Goal: Communication & Community: Answer question/provide support

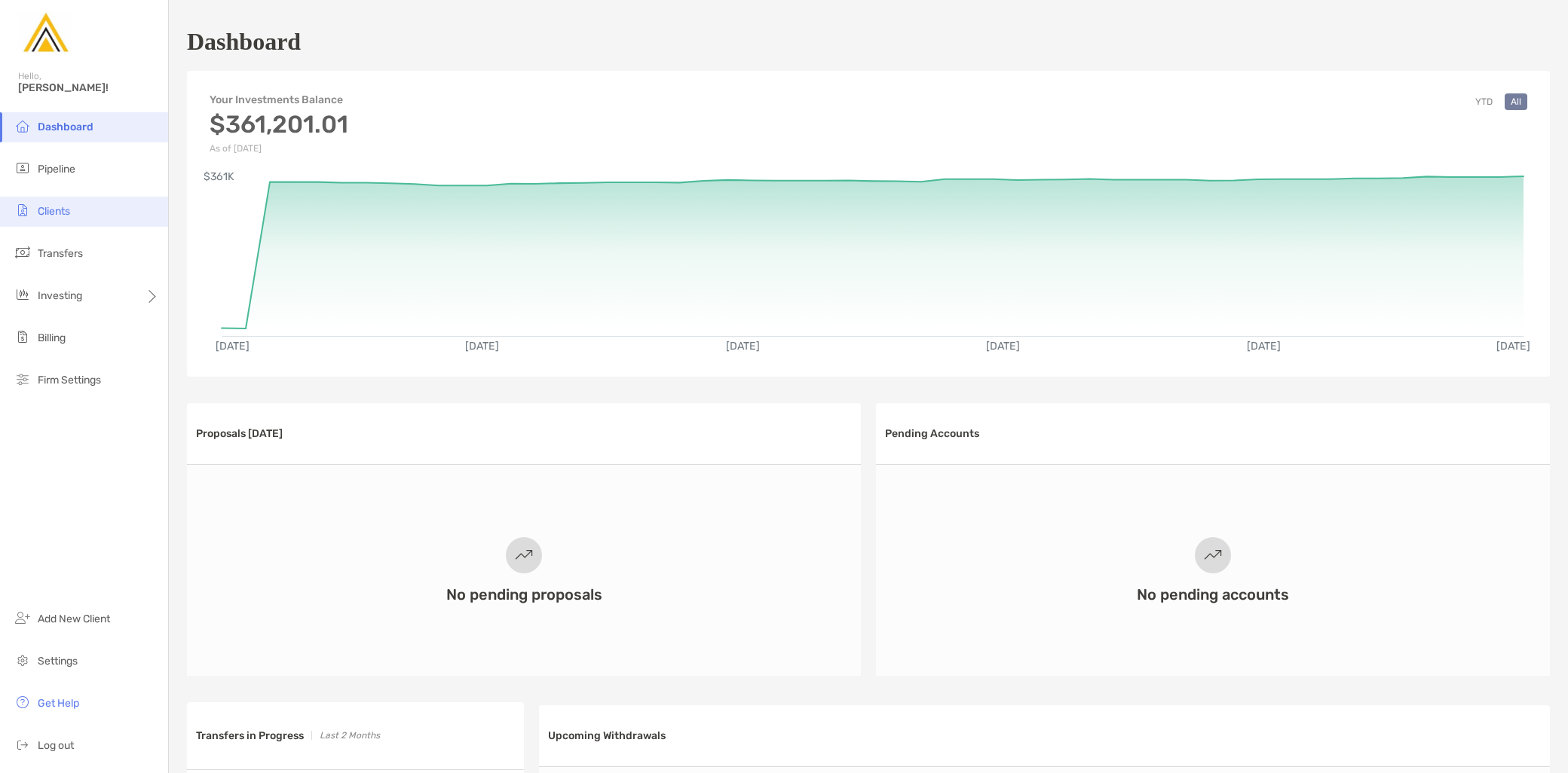
click at [98, 220] on li "Clients" at bounding box center [84, 211] width 168 height 30
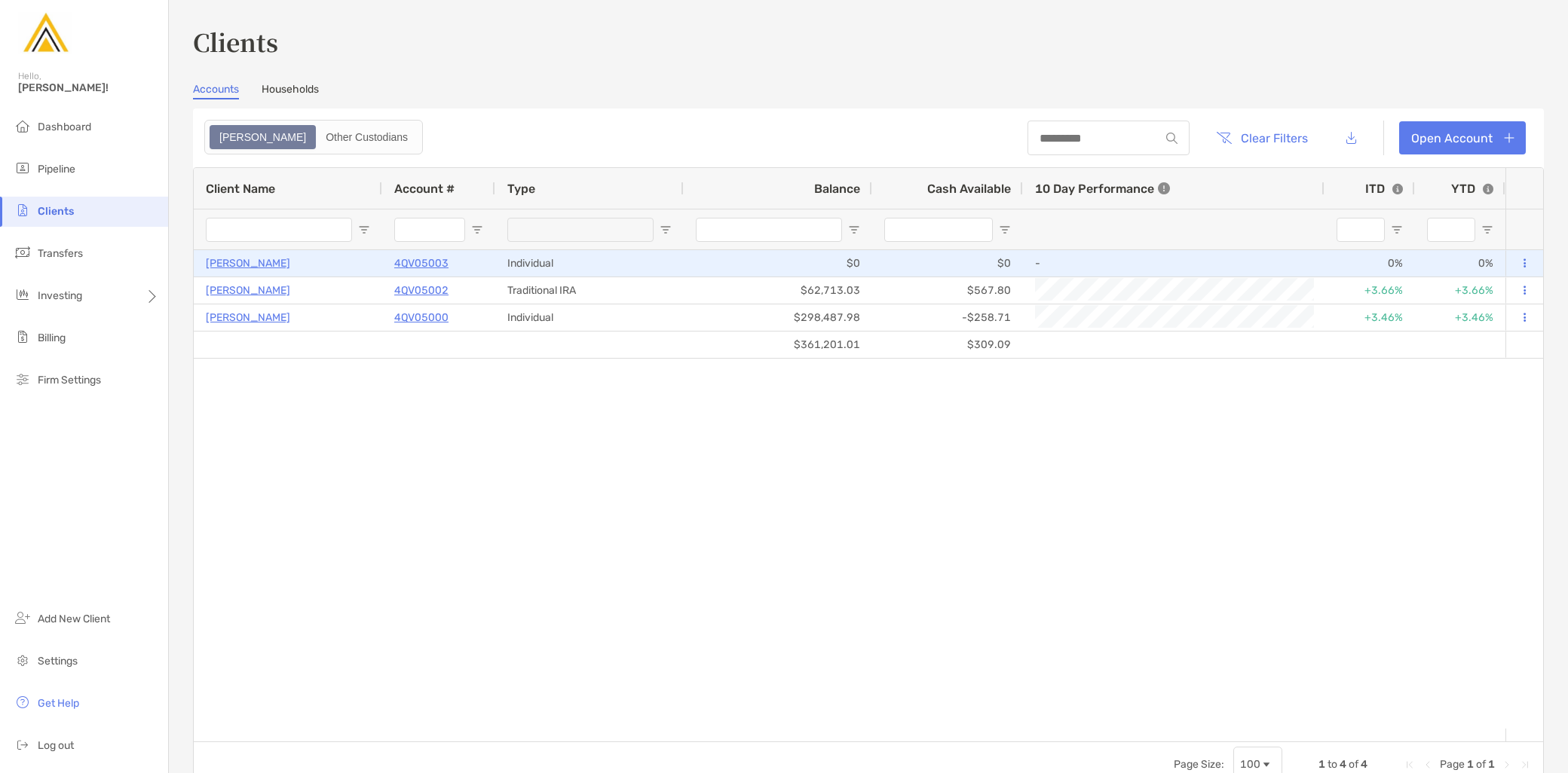
click at [223, 265] on p "[PERSON_NAME]" at bounding box center [248, 263] width 85 height 18
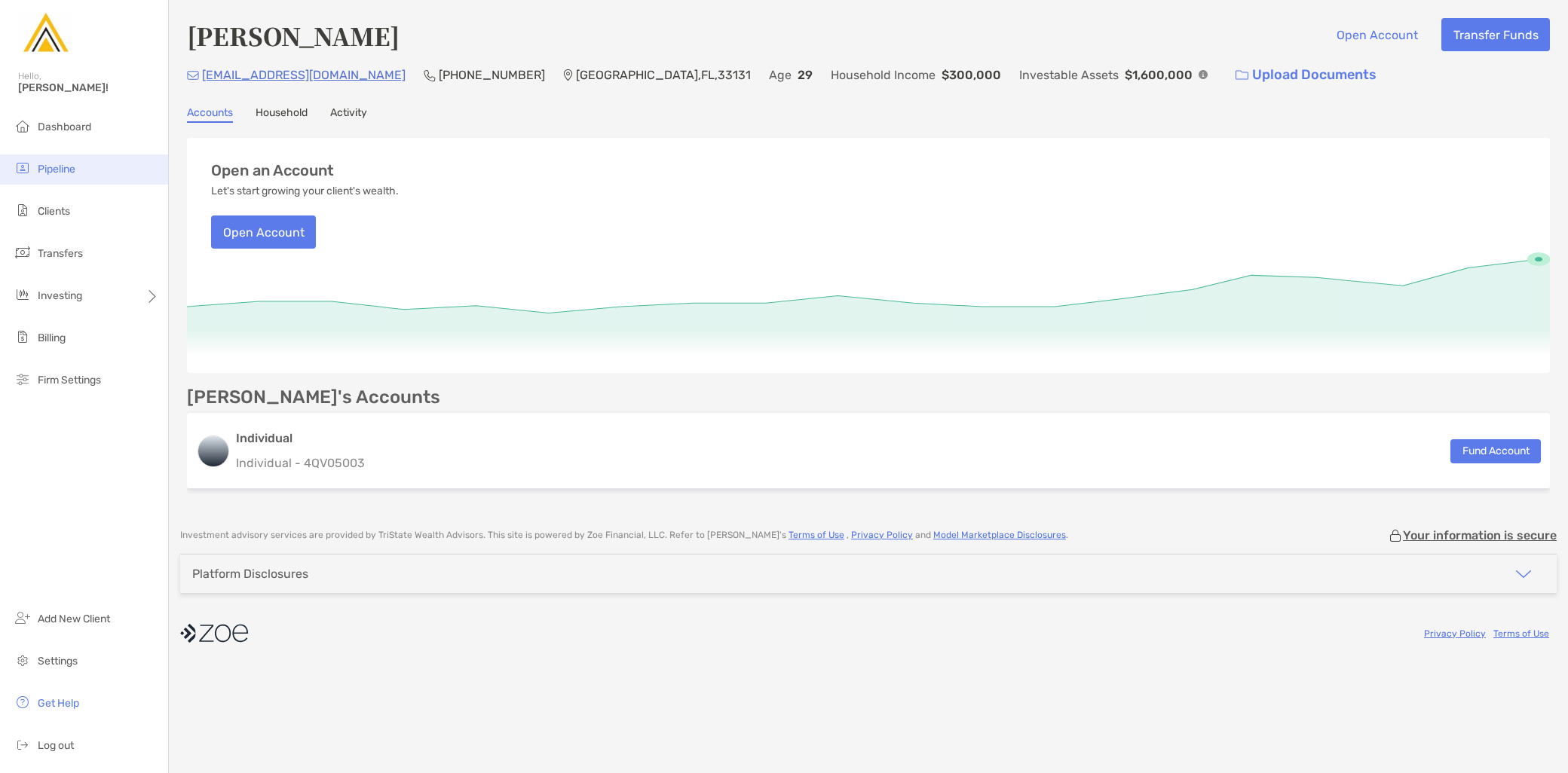
click at [97, 163] on li "Pipeline" at bounding box center [84, 170] width 168 height 30
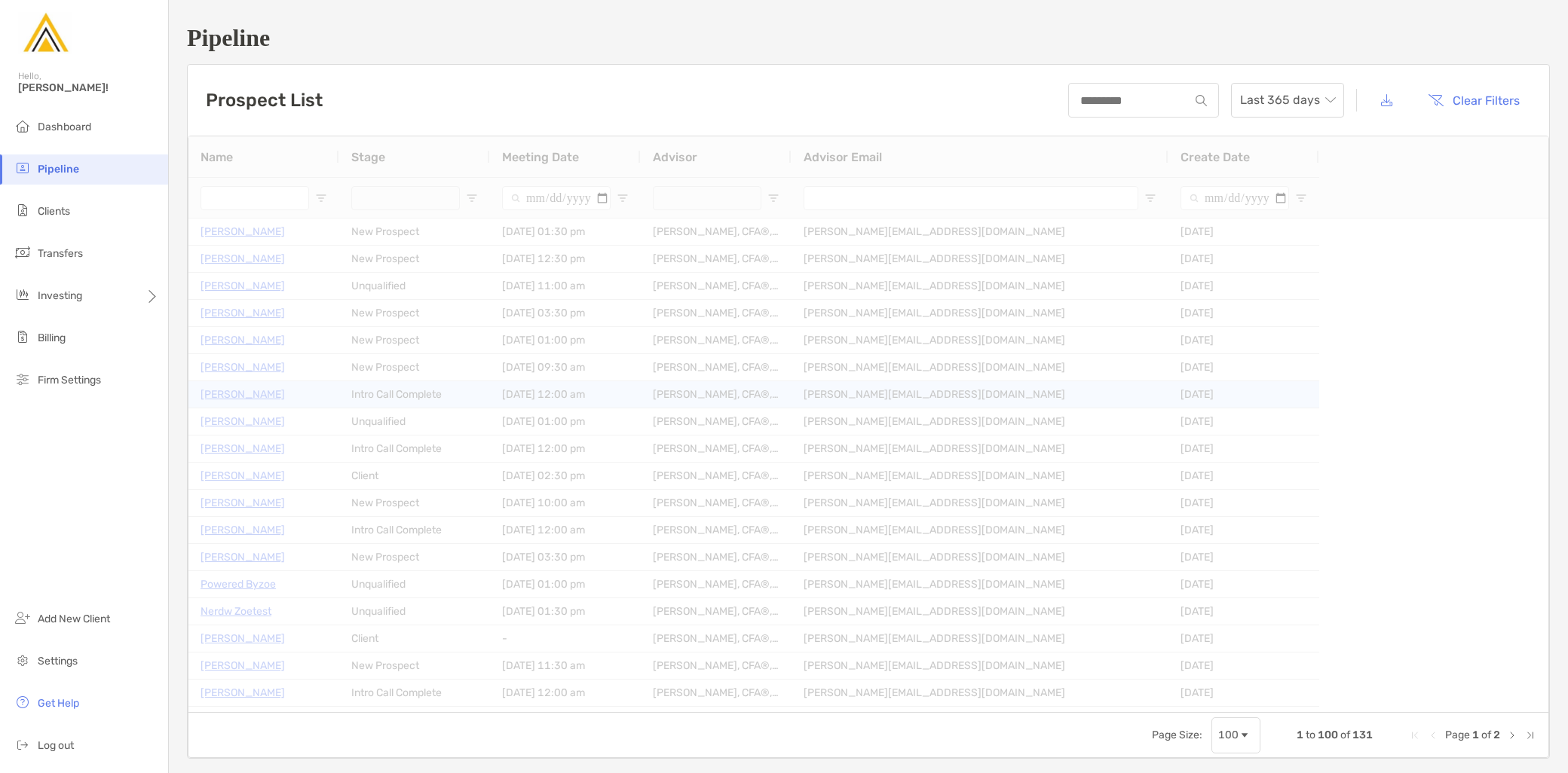
type input "**********"
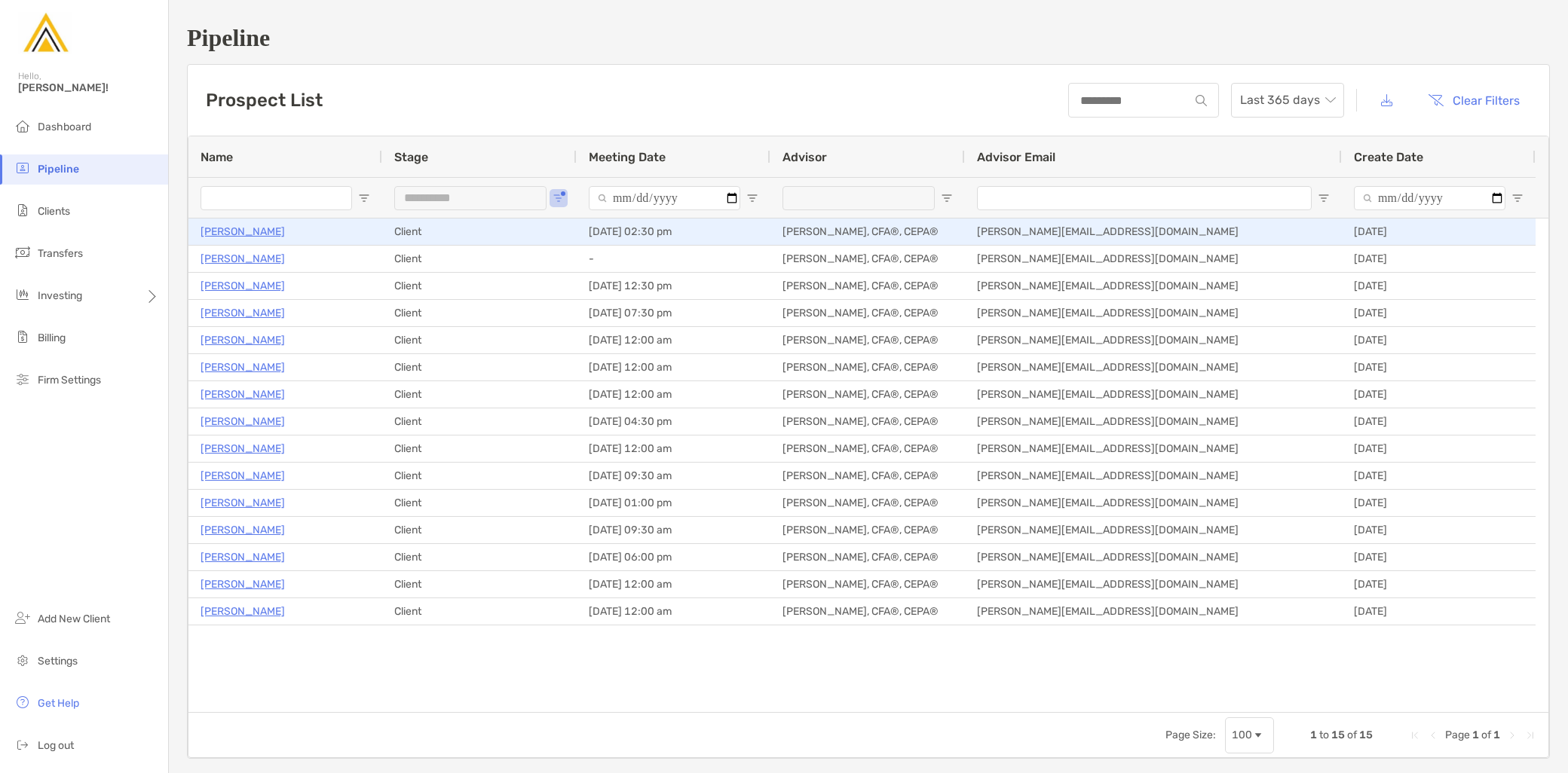
click at [258, 236] on p "[PERSON_NAME]" at bounding box center [243, 232] width 85 height 18
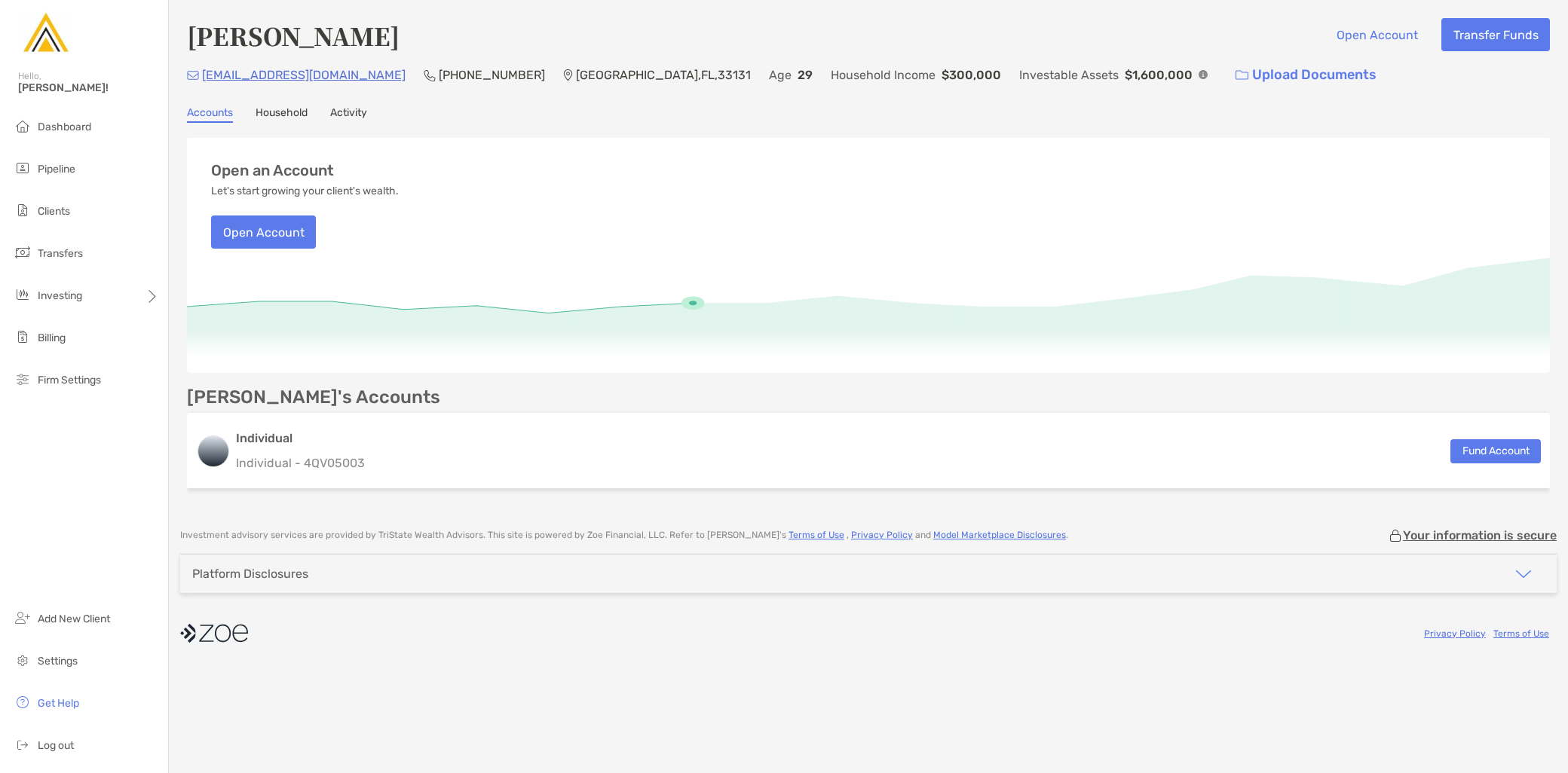
click at [373, 114] on div "Accounts Household Activity" at bounding box center [868, 114] width 1363 height 17
click at [333, 117] on link "Activity" at bounding box center [349, 114] width 37 height 17
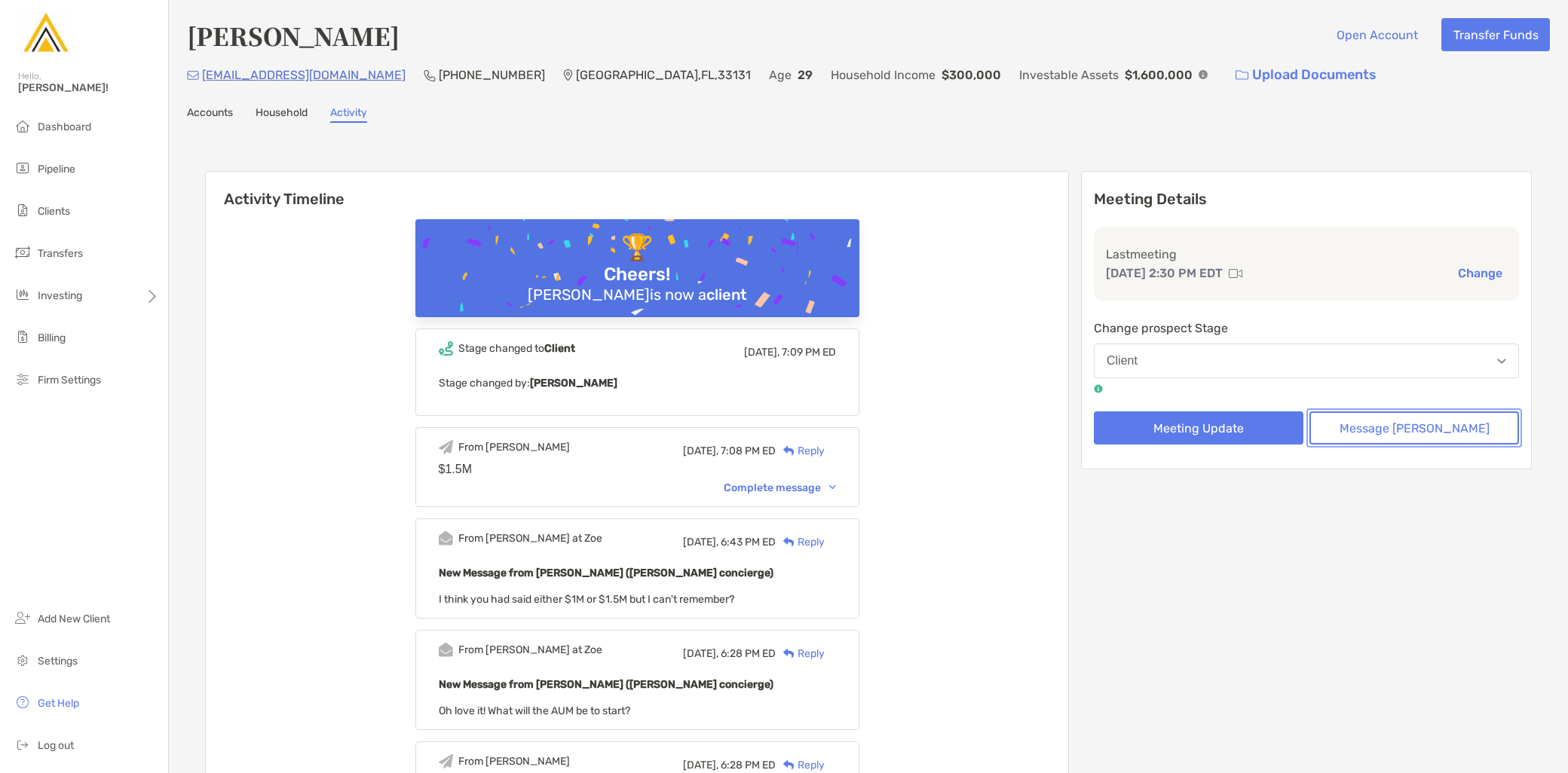
click at [1400, 435] on button "Message [PERSON_NAME]" at bounding box center [1414, 428] width 210 height 33
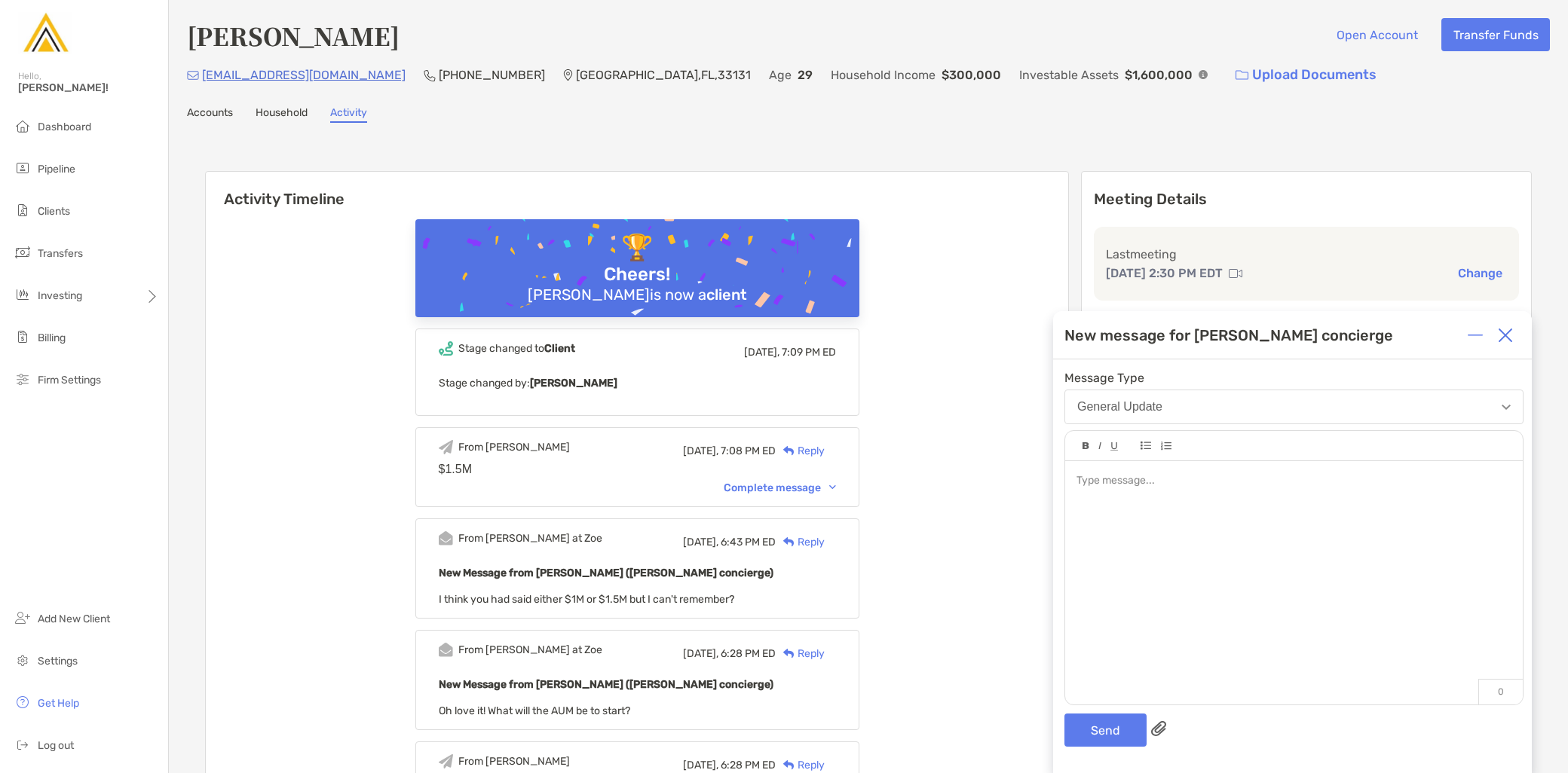
click at [1507, 344] on div at bounding box center [1505, 335] width 30 height 30
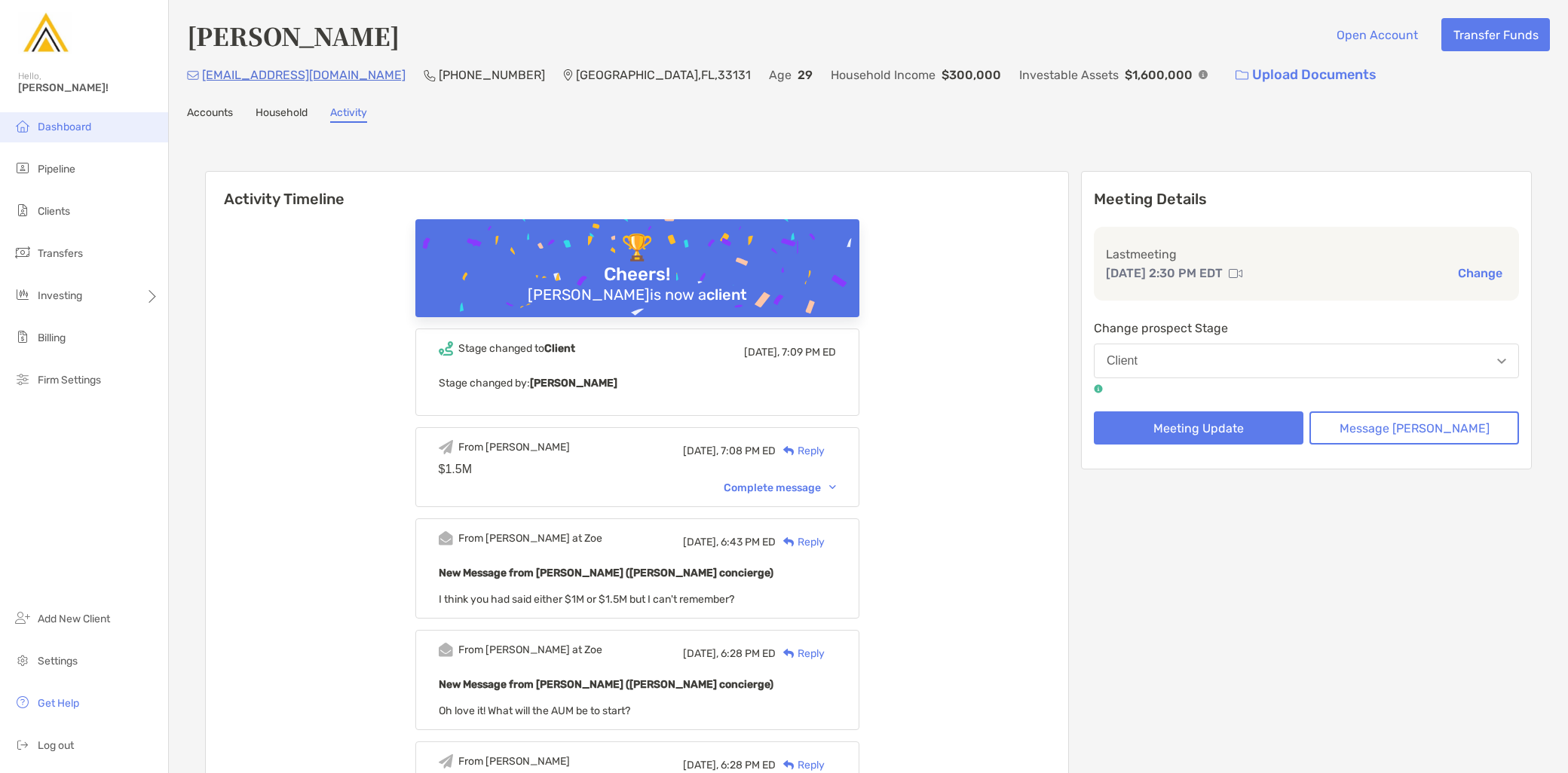
click at [106, 133] on li "Dashboard" at bounding box center [84, 128] width 168 height 30
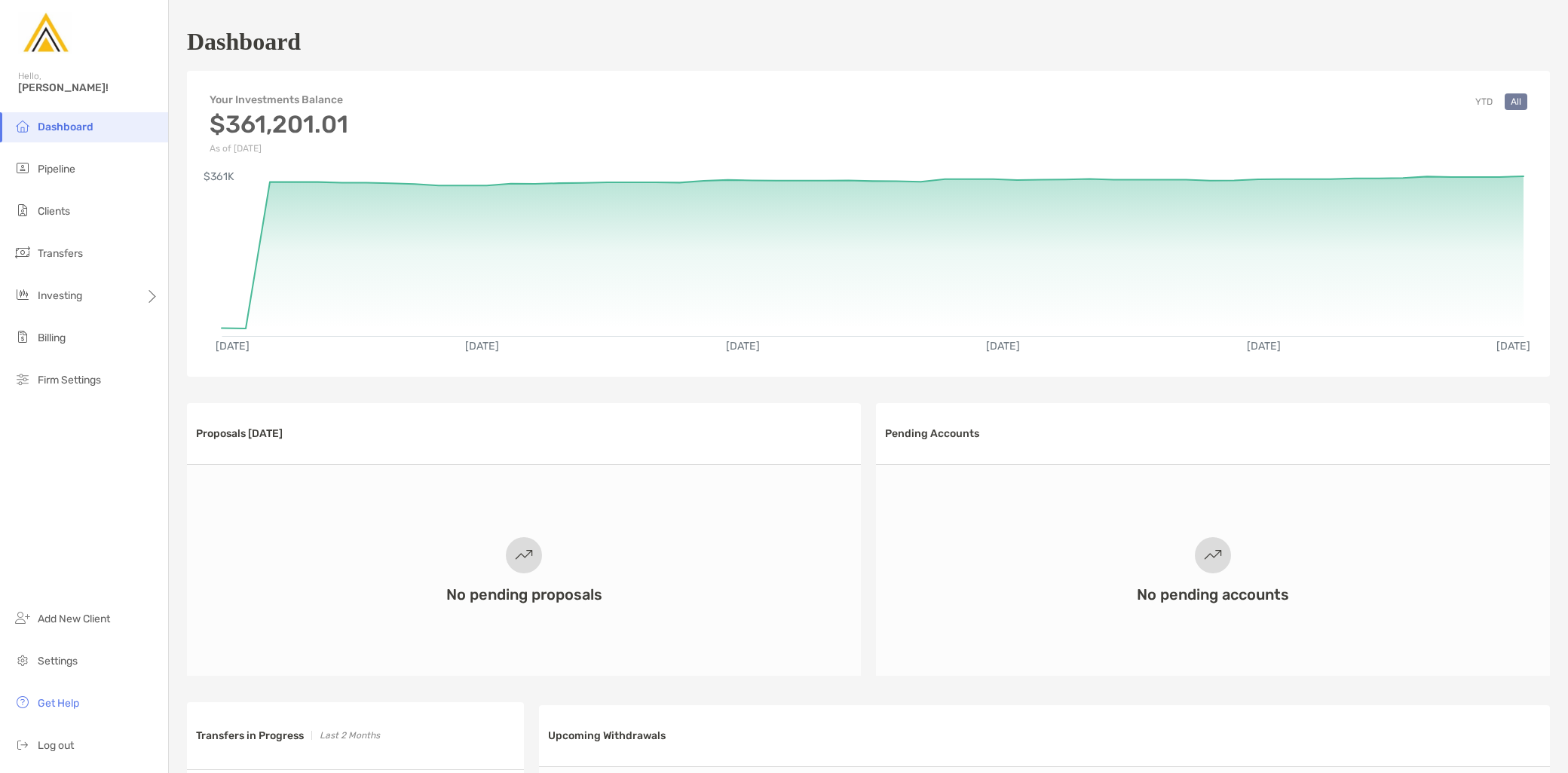
click at [1473, 107] on button "YTD" at bounding box center [1483, 101] width 29 height 17
click at [81, 205] on li "Clients" at bounding box center [84, 211] width 168 height 30
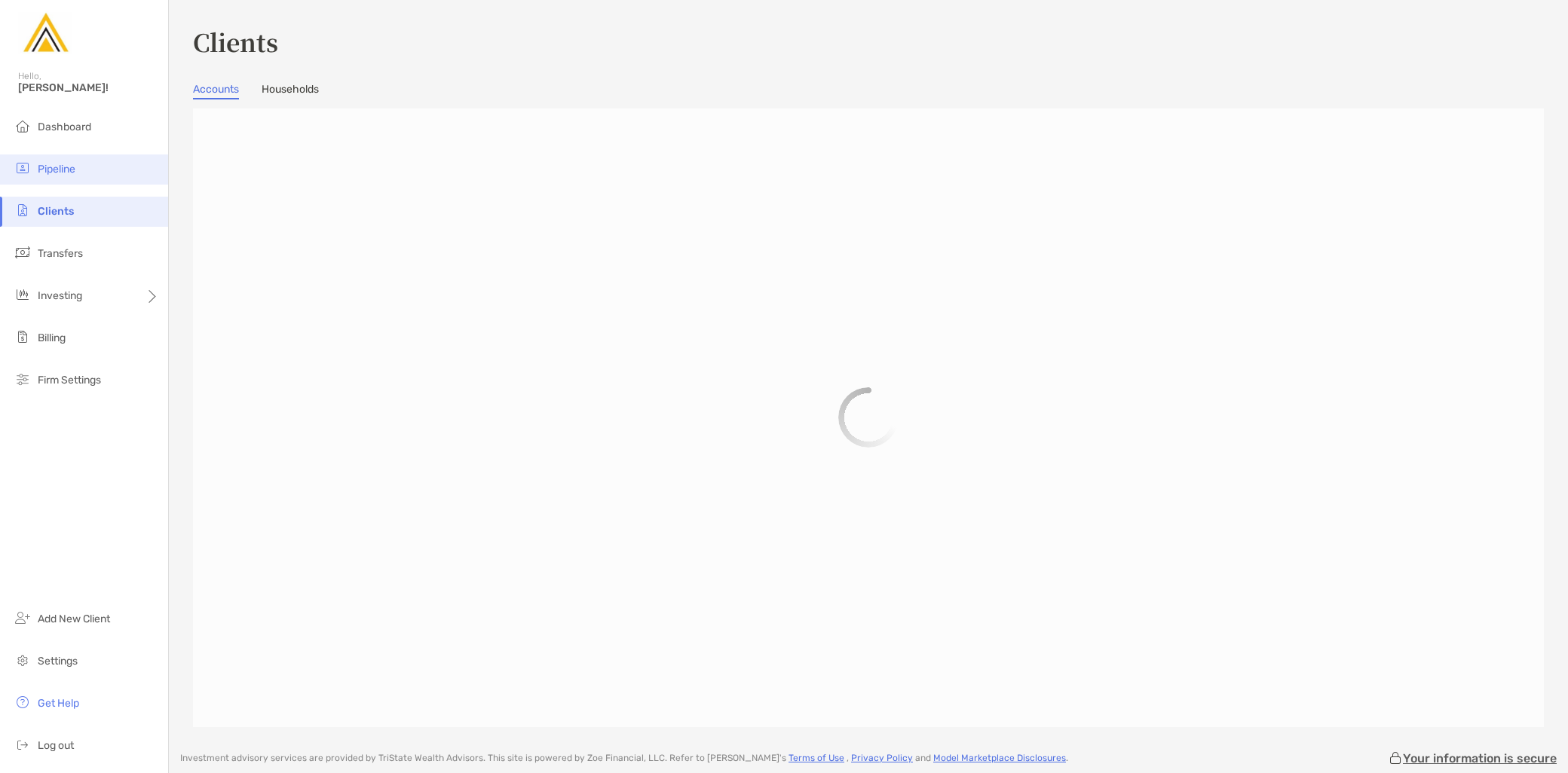
click at [84, 177] on li "Pipeline" at bounding box center [84, 170] width 168 height 30
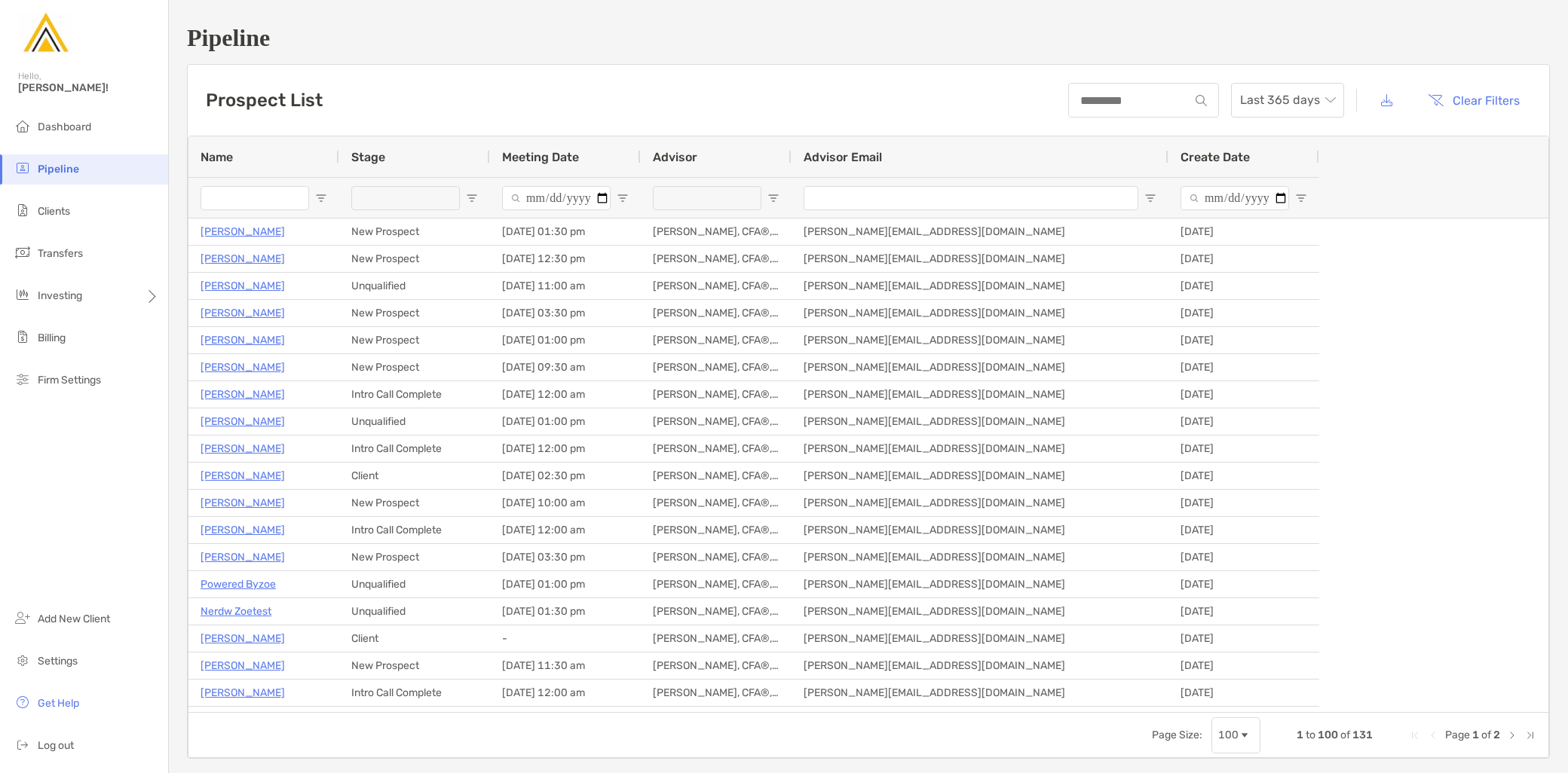
type input "**********"
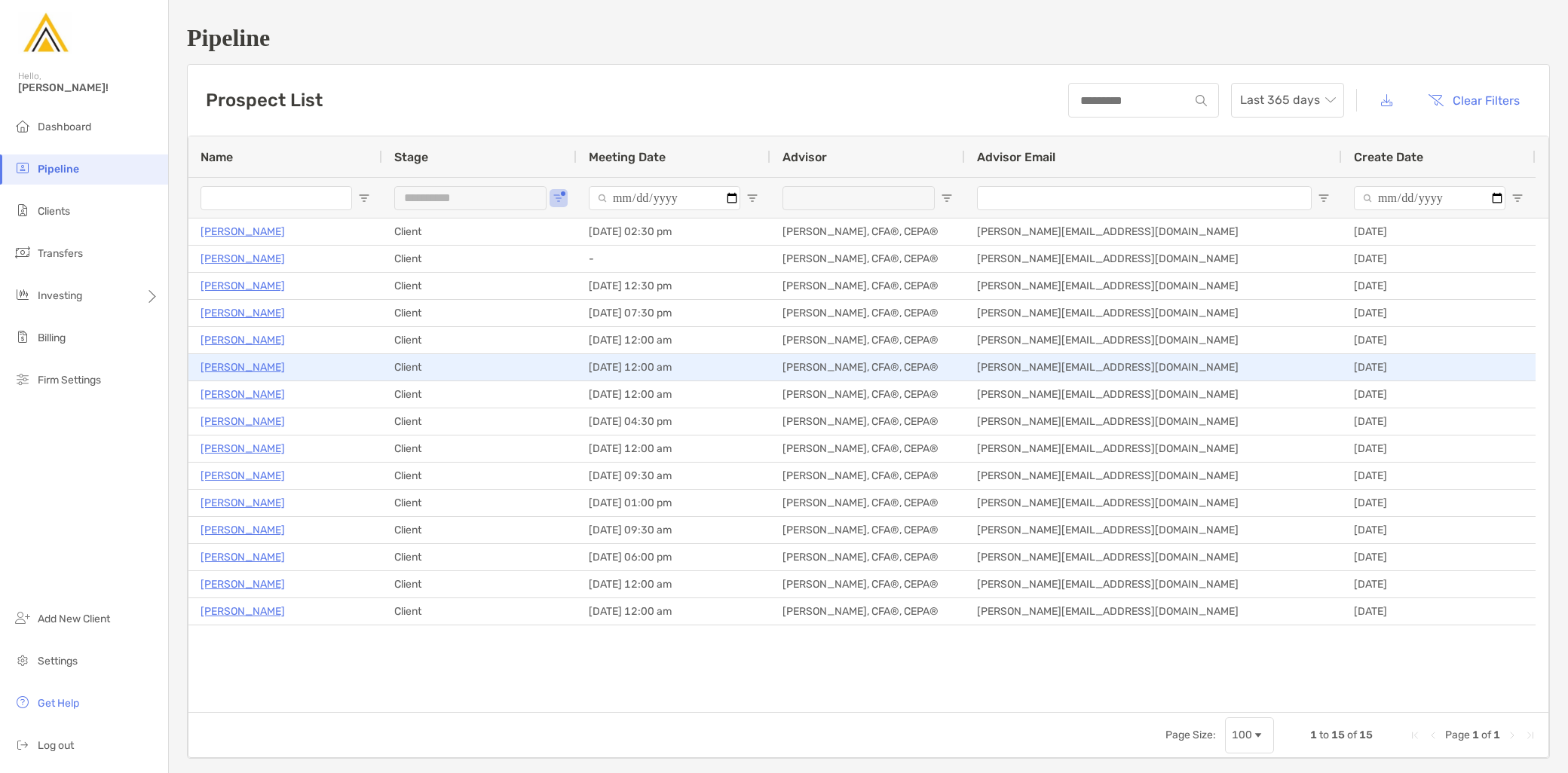
click at [243, 370] on p "[PERSON_NAME]" at bounding box center [243, 367] width 85 height 18
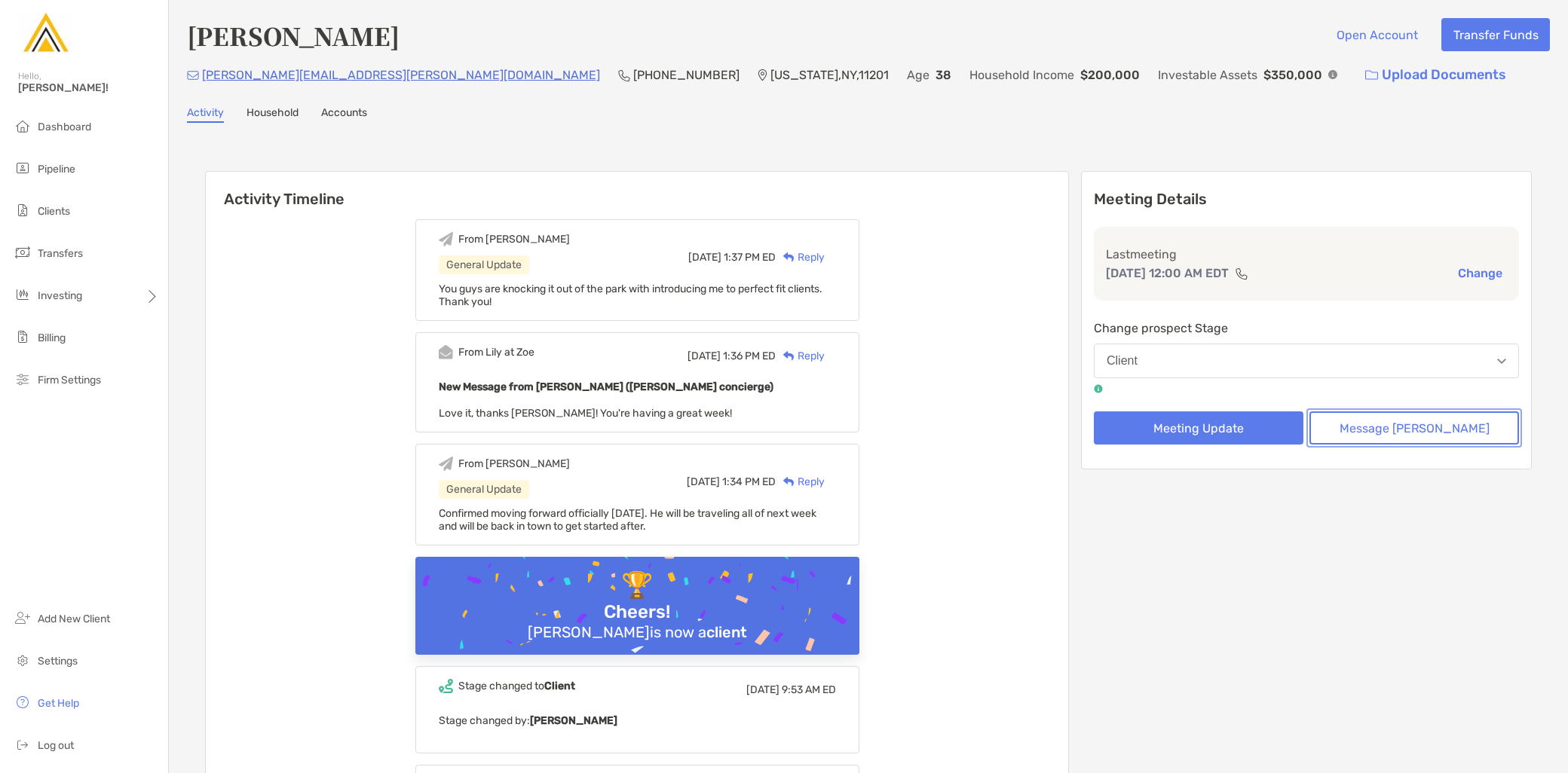
click at [1437, 431] on button "Message [PERSON_NAME]" at bounding box center [1414, 428] width 210 height 33
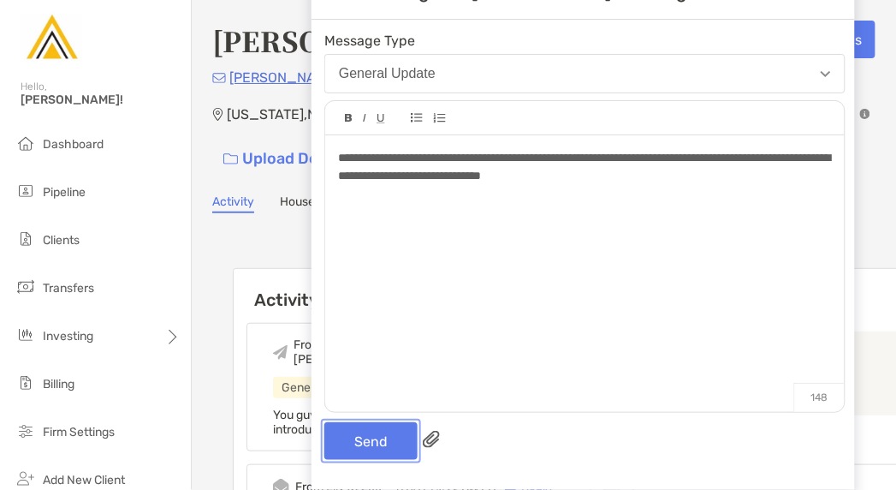
click at [377, 449] on button "Send" at bounding box center [370, 441] width 93 height 38
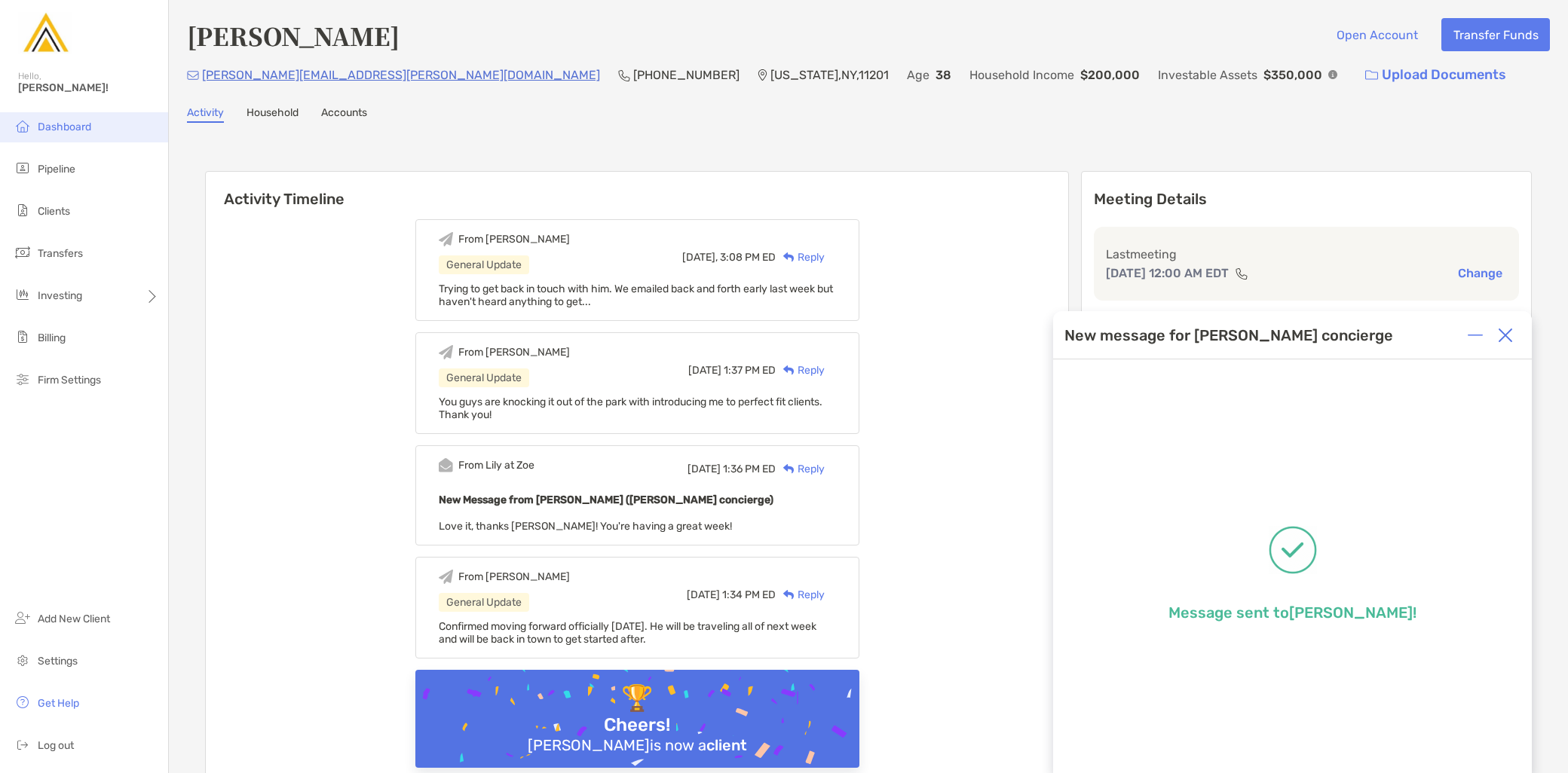
click at [88, 129] on span "Dashboard" at bounding box center [64, 127] width 54 height 13
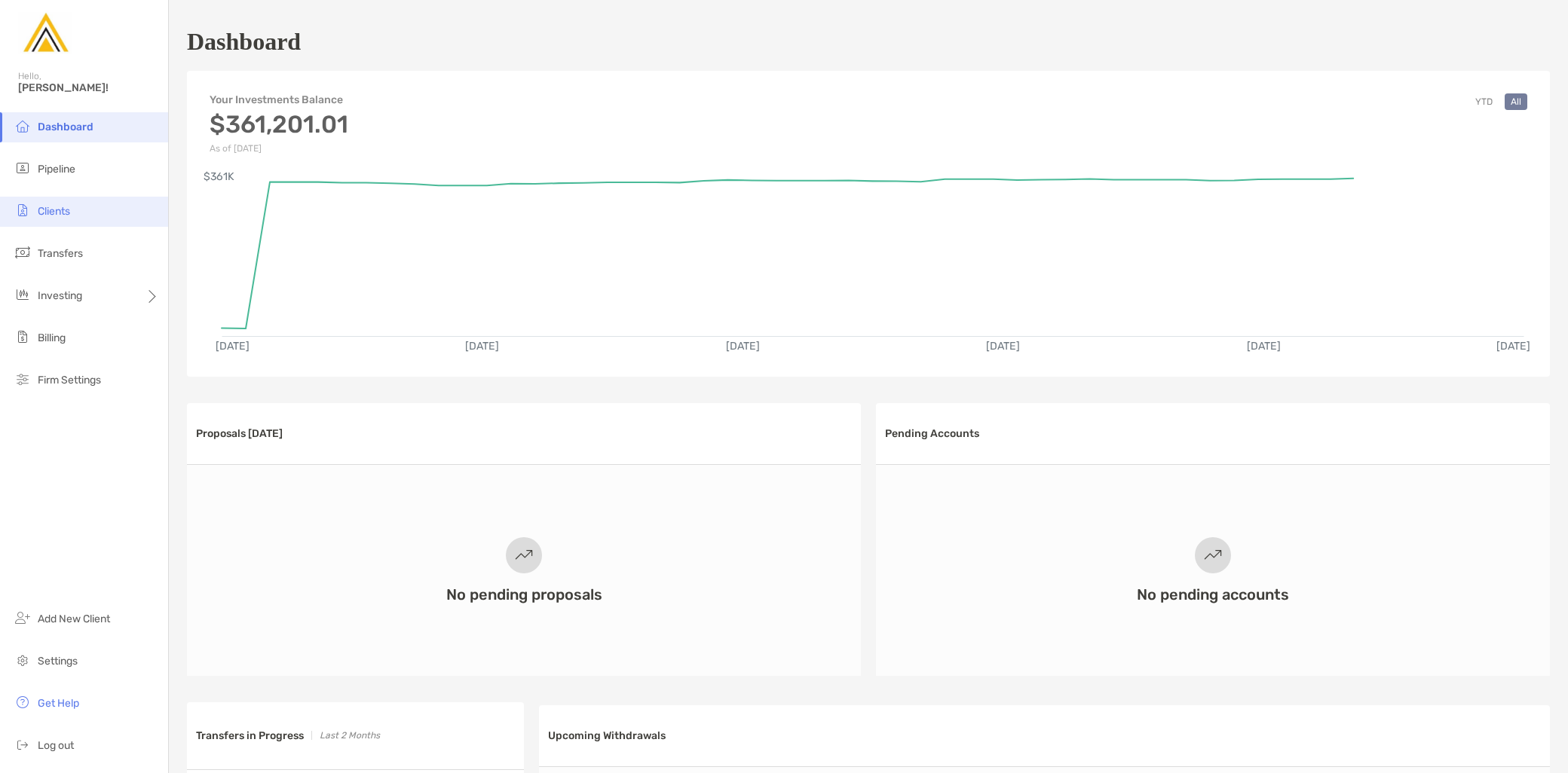
click at [93, 218] on li "Clients" at bounding box center [84, 211] width 168 height 30
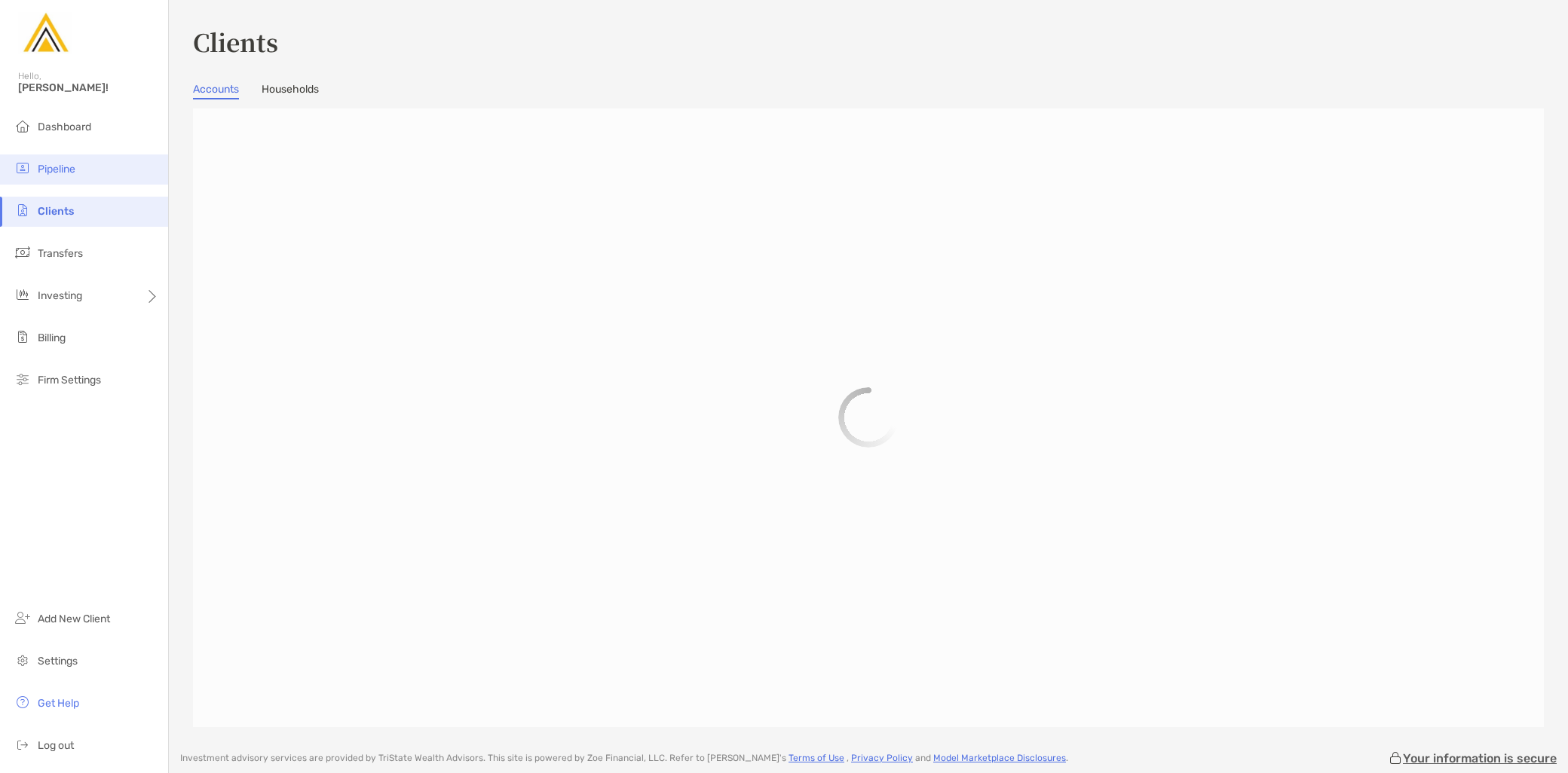
click at [80, 172] on li "Pipeline" at bounding box center [84, 170] width 168 height 30
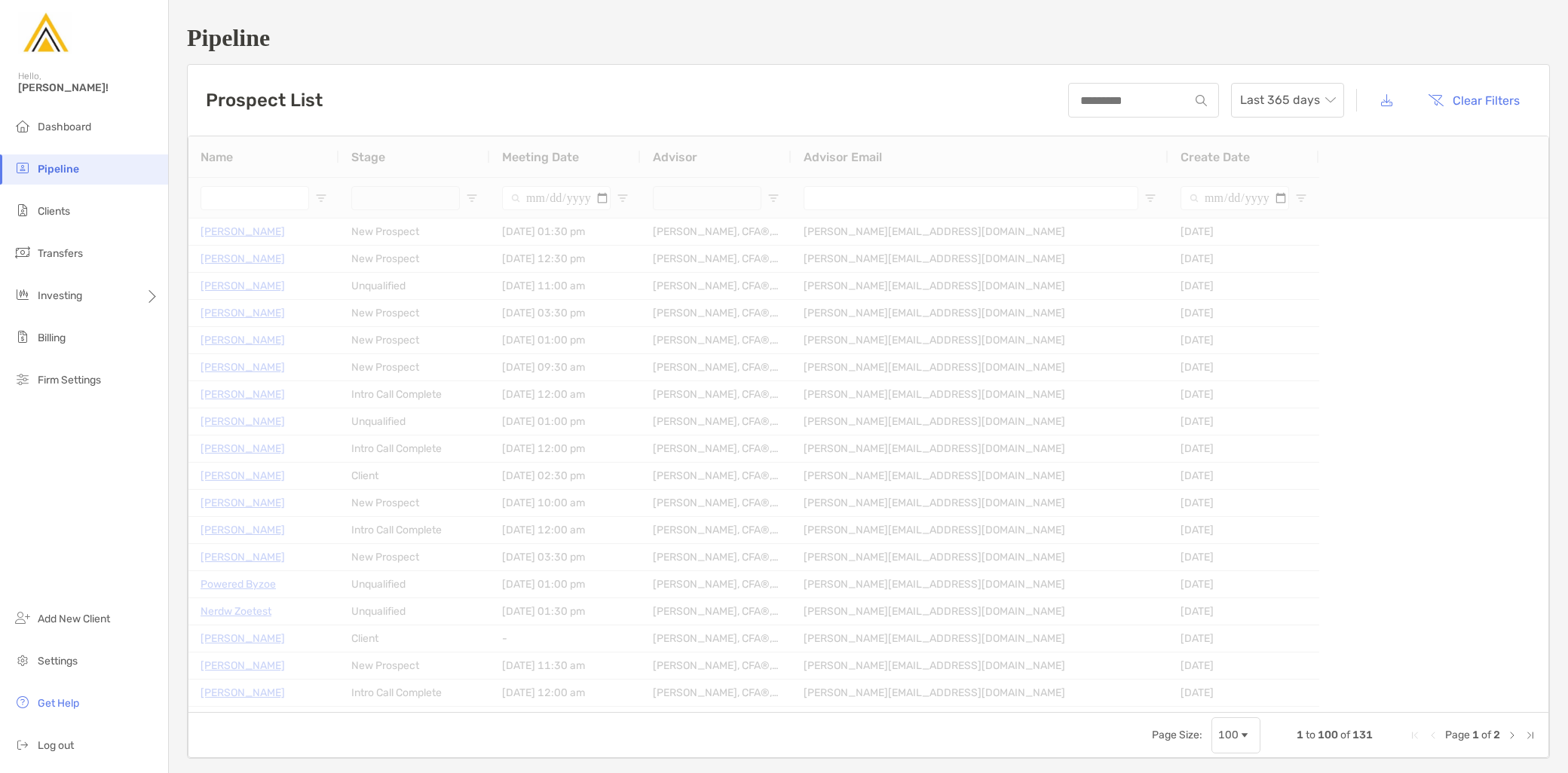
type input "**********"
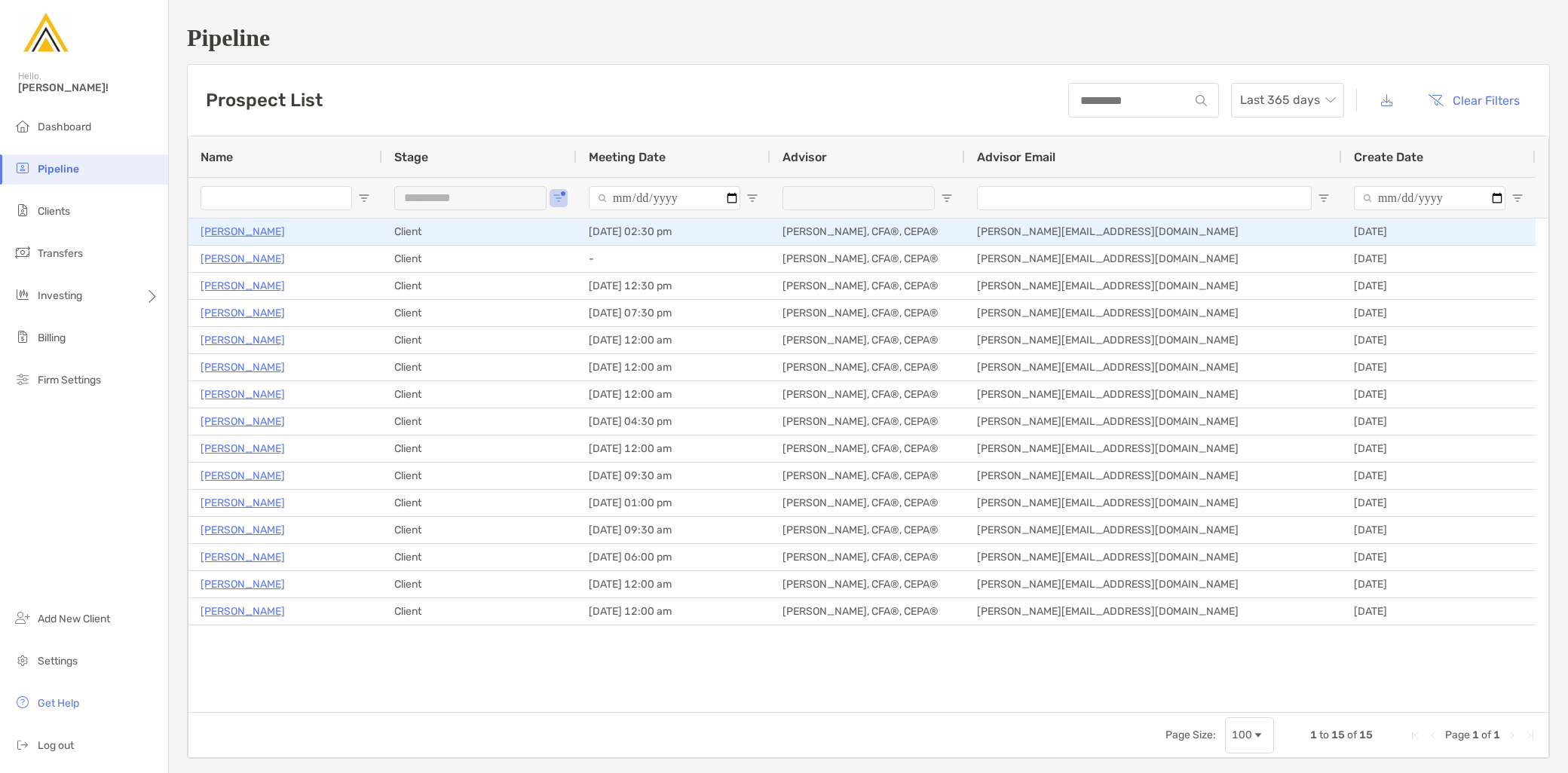
click at [252, 233] on p "[PERSON_NAME]" at bounding box center [243, 232] width 85 height 18
